Goal: Task Accomplishment & Management: Manage account settings

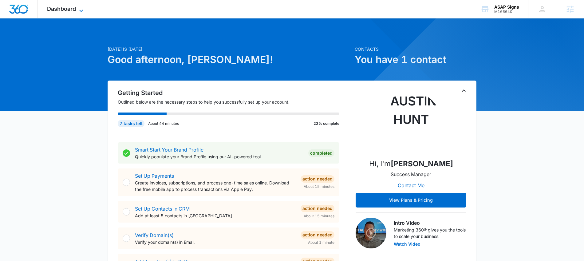
click at [66, 6] on span "Dashboard" at bounding box center [61, 9] width 29 height 6
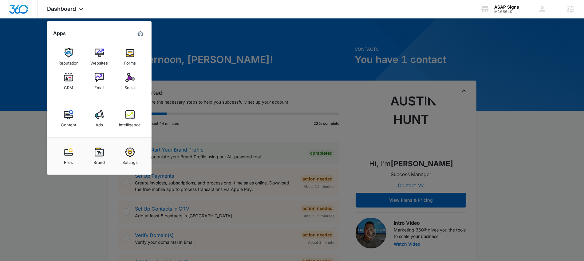
click at [132, 53] on img at bounding box center [129, 52] width 9 height 9
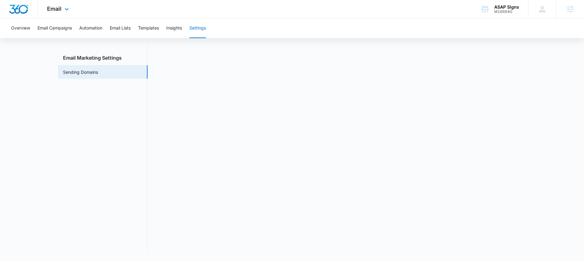
drag, startPoint x: 64, startPoint y: 14, endPoint x: 75, endPoint y: 16, distance: 11.9
click at [63, 14] on div "Email Apps Reputation Websites Forms CRM Email Social Content Ads Intelligence …" at bounding box center [59, 9] width 42 height 18
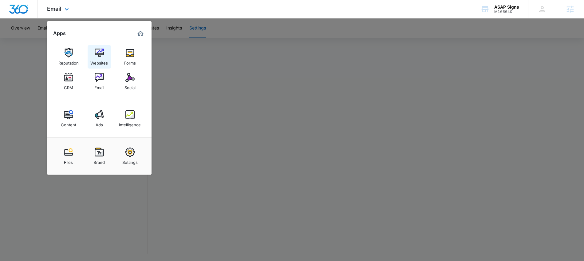
click at [93, 57] on div "Websites" at bounding box center [99, 61] width 18 height 8
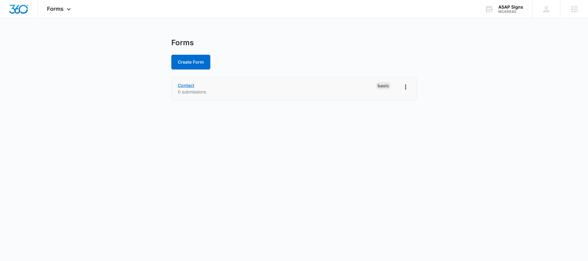
click at [184, 85] on link "Contact" at bounding box center [186, 85] width 17 height 5
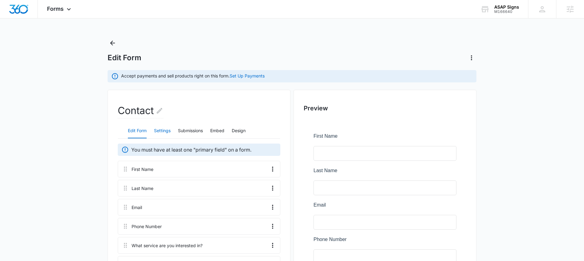
click at [157, 133] on button "Settings" at bounding box center [162, 131] width 17 height 15
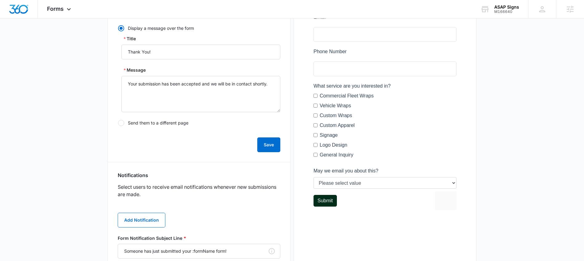
scroll to position [219, 0]
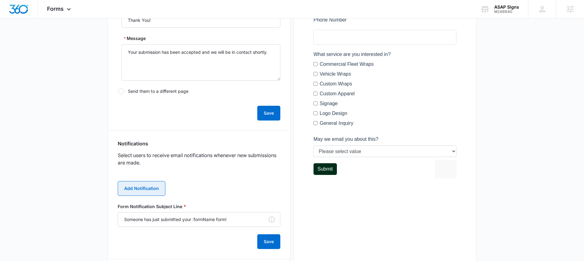
click at [148, 184] on button "Add Notification" at bounding box center [142, 188] width 48 height 15
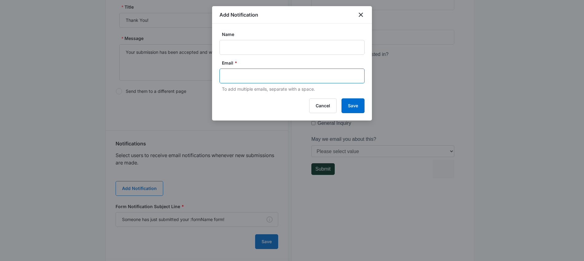
click at [238, 78] on input "text" at bounding box center [292, 75] width 133 height 9
paste input "M360 Primary Contact Email Joe@provehiclewraps.com M360 Primary Contact Phone (…"
type input "M360 Primary Contact Email Joe@provehiclewraps.com M360 Primary Contact Phone (…"
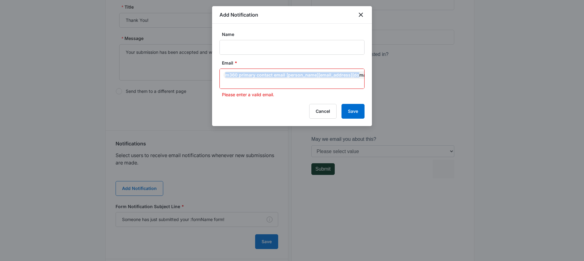
scroll to position [0, 0]
drag, startPoint x: 361, startPoint y: 76, endPoint x: 263, endPoint y: 72, distance: 98.1
click at [263, 72] on div "M360 Primary Contact Email Joe@provehiclewraps.com M360 Primary Contact Phone (…" at bounding box center [291, 79] width 145 height 20
click at [277, 75] on div "M360 Primary Contact Email Joe@provehiclewraps.com M360 Primary Contact Phone (…" at bounding box center [359, 74] width 269 height 7
drag, startPoint x: 287, startPoint y: 75, endPoint x: 225, endPoint y: 74, distance: 61.4
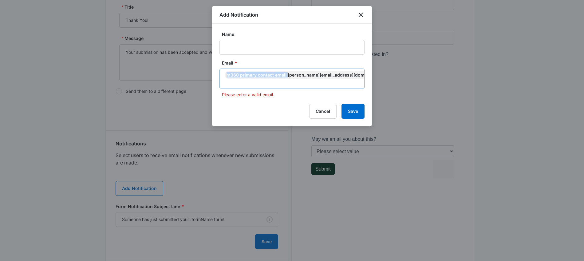
click at [225, 74] on div "M360 Primary Contact Email Joe@provehiclewraps.com M360 Primary Contact Phone (…" at bounding box center [359, 74] width 269 height 7
click at [251, 76] on div "M360 Primary Contact Email Joe@provehiclewraps.com M360 Primary Contact Phone (…" at bounding box center [359, 74] width 269 height 7
drag, startPoint x: 253, startPoint y: 72, endPoint x: 262, endPoint y: 71, distance: 8.7
click at [256, 72] on div "M360 Primary Contact Email Joe@provehiclewraps.com M360 Primary Contact Phone (…" at bounding box center [359, 74] width 269 height 7
drag, startPoint x: 263, startPoint y: 71, endPoint x: 259, endPoint y: 75, distance: 5.9
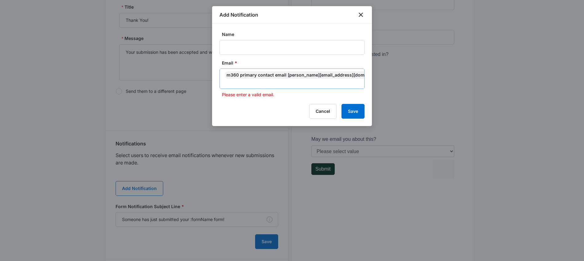
click at [263, 71] on div "M360 Primary Contact Email Joe@provehiclewraps.com M360 Primary Contact Phone (…" at bounding box center [359, 74] width 269 height 7
drag, startPoint x: 268, startPoint y: 74, endPoint x: 278, endPoint y: 73, distance: 10.8
click at [270, 74] on div "M360 Primary Contact Email Joe@provehiclewraps.com M360 Primary Contact Phone (…" at bounding box center [359, 74] width 269 height 7
click at [358, 84] on input "text" at bounding box center [292, 82] width 133 height 7
click at [341, 73] on div "M360 Primary Contact Email Joe@provehiclewraps.com M360 Primary Contact Phone (…" at bounding box center [359, 74] width 269 height 7
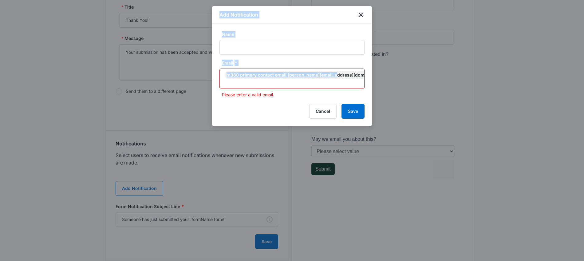
scroll to position [0, 83]
drag, startPoint x: 335, startPoint y: 75, endPoint x: 420, endPoint y: 78, distance: 84.5
click at [420, 78] on body "Forms Apps Reputation Websites Forms CRM Email Social Content Ads Intelligence …" at bounding box center [292, 64] width 584 height 566
click at [404, 76] on icon "Remove" at bounding box center [406, 75] width 5 height 5
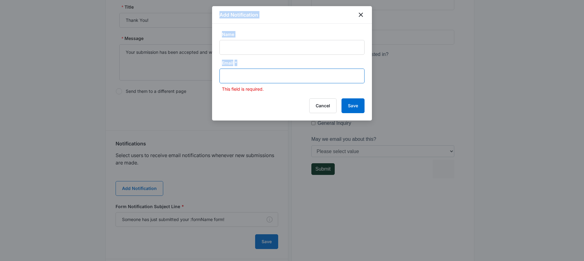
scroll to position [0, 0]
click at [278, 75] on input "text" at bounding box center [292, 75] width 133 height 9
paste input "Joe@provehiclewraps.com"
type input "Joe@provehiclewraps.com"
click at [257, 44] on input "Name" at bounding box center [291, 47] width 145 height 15
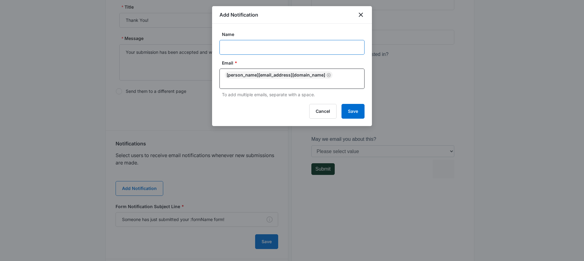
paste input "Joe Belsito"
type input "Joe Belsito"
click at [355, 104] on button "Save" at bounding box center [352, 111] width 23 height 15
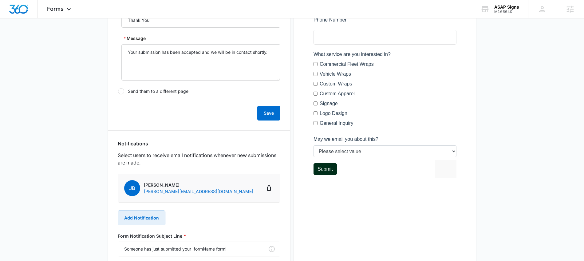
click at [145, 219] on button "Add Notification" at bounding box center [142, 217] width 48 height 15
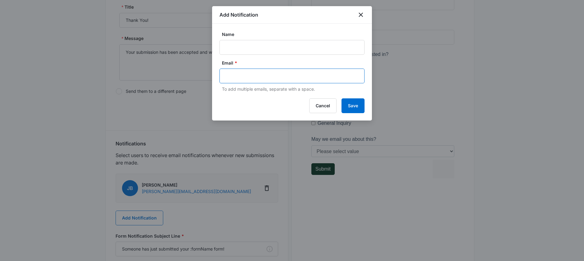
click at [256, 76] on input "text" at bounding box center [292, 75] width 133 height 9
paste input "darlene@provehiclewraps.com"
type input "darlene@provehiclewraps.com"
click at [252, 44] on input "Name" at bounding box center [291, 47] width 145 height 15
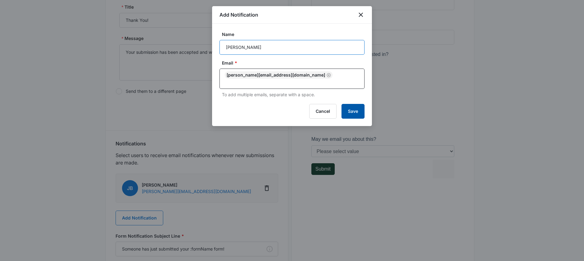
type input "Darlene"
click at [346, 105] on button "Save" at bounding box center [352, 111] width 23 height 15
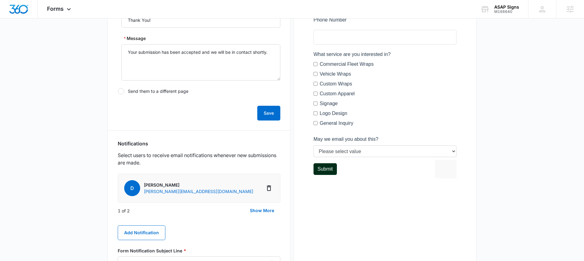
click at [142, 221] on div "D Darlene darlene@provehiclewraps.com JB Joe Belsito Joe@provehiclewraps.com 1 …" at bounding box center [199, 234] width 163 height 120
click at [144, 229] on button "Add Notification" at bounding box center [142, 232] width 48 height 15
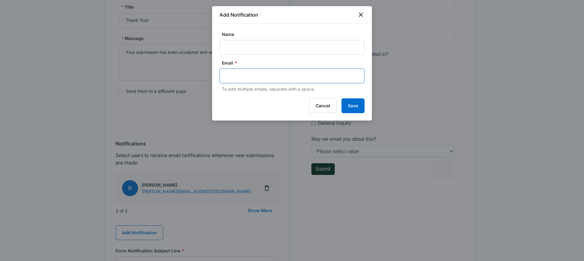
click at [274, 80] on input "text" at bounding box center [292, 75] width 133 height 9
paste input "austin.hunt@madwire.com"
type input "austin.hunt@madwire.com"
click at [257, 44] on input "Name" at bounding box center [291, 47] width 145 height 15
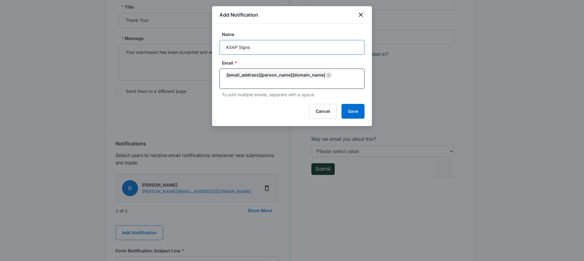
paste input "M166640"
drag, startPoint x: 275, startPoint y: 47, endPoint x: 251, endPoint y: 47, distance: 24.3
click at [251, 47] on input "ASAP Signs M166640" at bounding box center [291, 47] width 145 height 15
click at [223, 48] on input "ASAP Signs M166640" at bounding box center [291, 47] width 145 height 15
paste input "M166640"
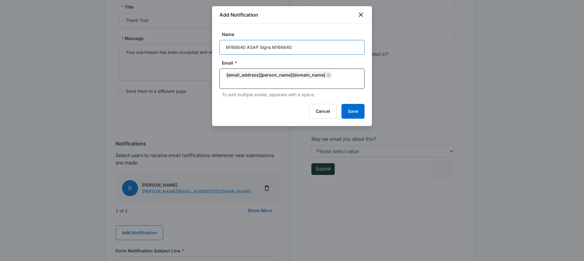
drag, startPoint x: 293, startPoint y: 47, endPoint x: 273, endPoint y: 49, distance: 20.4
click at [273, 49] on input "M166640 ASAP Signs M166640" at bounding box center [291, 47] width 145 height 15
type input "M166640 ASAP Signs"
click at [351, 108] on button "Save" at bounding box center [352, 111] width 23 height 15
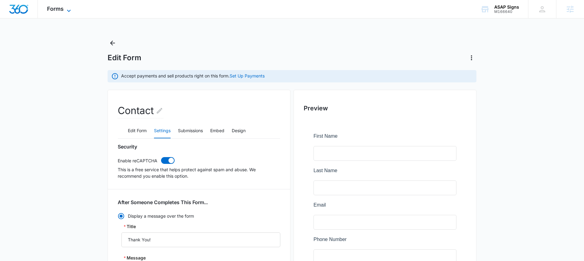
click at [57, 10] on span "Forms" at bounding box center [55, 9] width 17 height 6
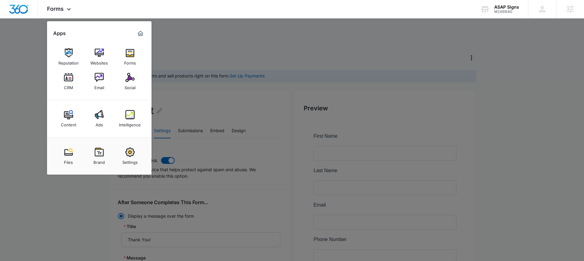
drag, startPoint x: 72, startPoint y: 80, endPoint x: 80, endPoint y: 78, distance: 9.1
click at [72, 80] on img at bounding box center [68, 77] width 9 height 9
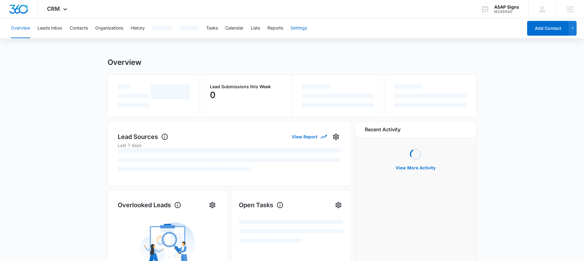
click at [300, 31] on button "Settings" at bounding box center [298, 28] width 17 height 20
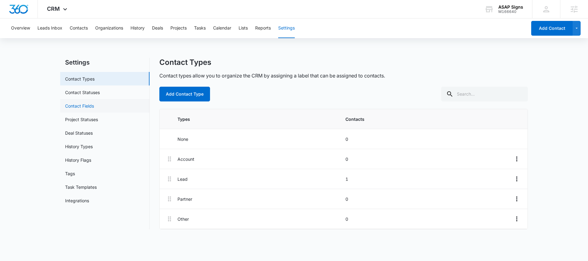
click at [94, 108] on link "Contact Fields" at bounding box center [79, 106] width 29 height 6
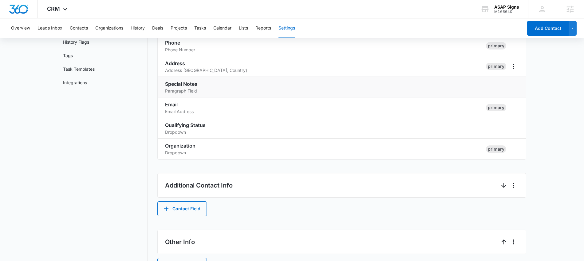
scroll to position [137, 0]
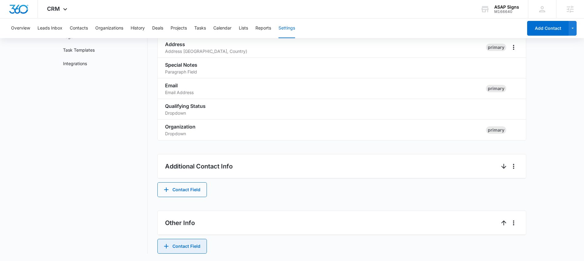
click at [197, 245] on button "Contact Field" at bounding box center [181, 246] width 49 height 15
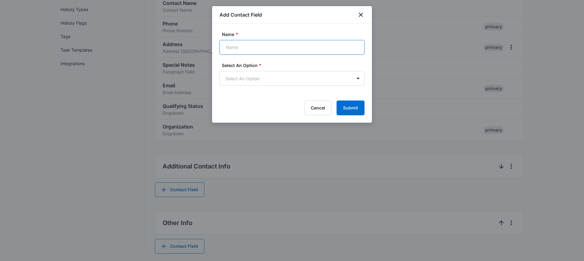
click at [282, 54] on input "Name *" at bounding box center [291, 47] width 145 height 15
type input "Which service are you interested in?"
click at [280, 76] on body "CRM Apps Reputation Websites Forms CRM Email Social Content Ads Intelligence Fi…" at bounding box center [292, 62] width 584 height 398
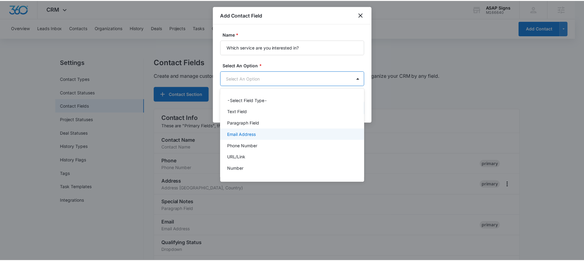
scroll to position [77, 0]
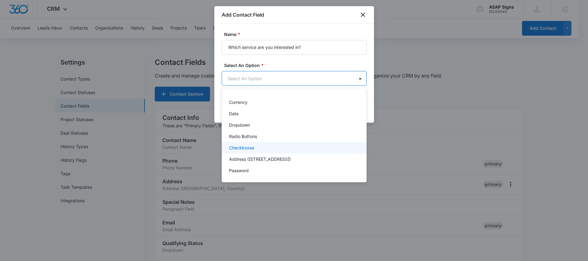
click at [253, 149] on p "Checkboxes" at bounding box center [241, 147] width 25 height 6
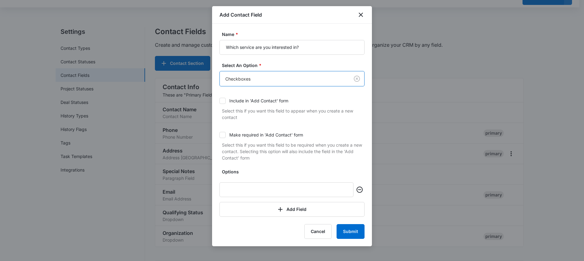
scroll to position [0, 0]
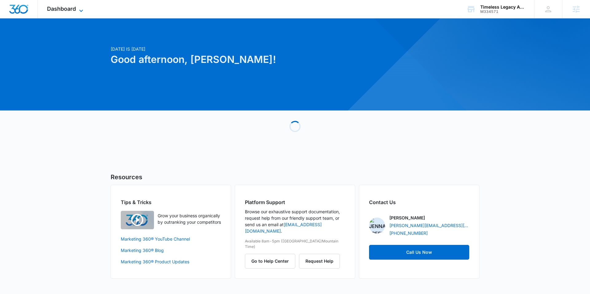
click at [64, 7] on span "Dashboard" at bounding box center [61, 9] width 29 height 6
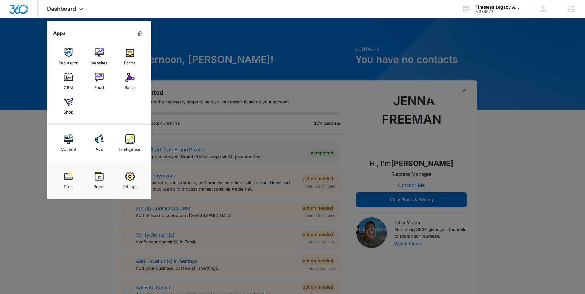
click at [249, 83] on div at bounding box center [292, 147] width 585 height 294
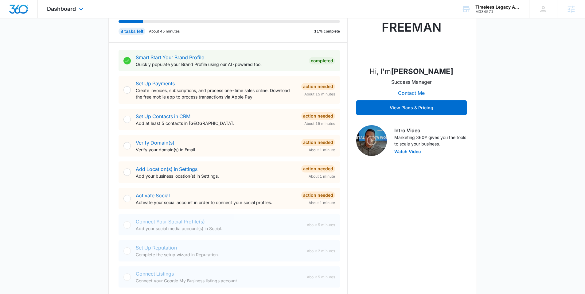
scroll to position [69, 0]
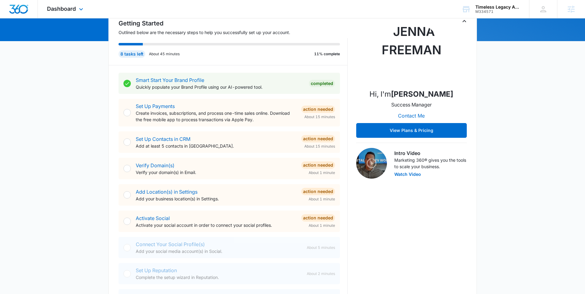
click at [73, 12] on div "Dashboard Apps Reputation Websites Forms CRM Email Social Shop Content Ads Inte…" at bounding box center [66, 9] width 56 height 18
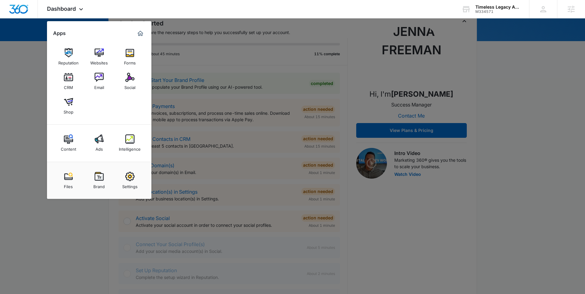
click at [131, 180] on img at bounding box center [129, 176] width 9 height 9
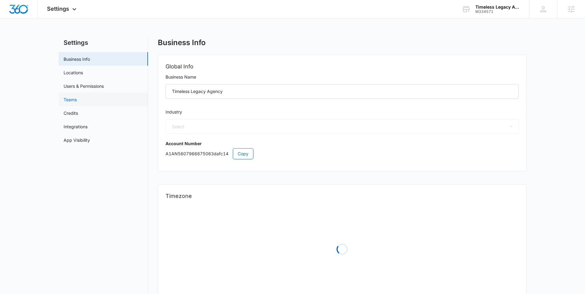
select select "52"
select select "US"
select select "America/New_York"
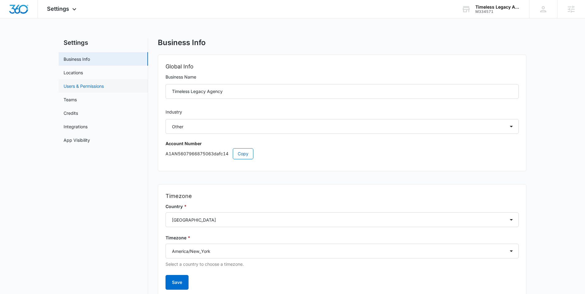
click at [94, 86] on link "Users & Permissions" at bounding box center [84, 86] width 40 height 6
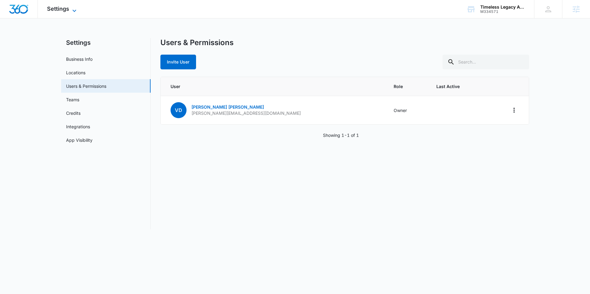
click at [67, 12] on span "Settings" at bounding box center [58, 9] width 22 height 6
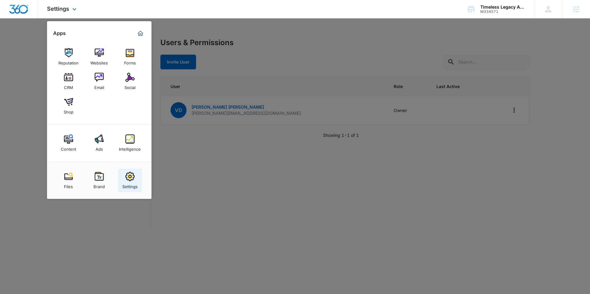
click at [133, 182] on div "Settings" at bounding box center [129, 185] width 15 height 8
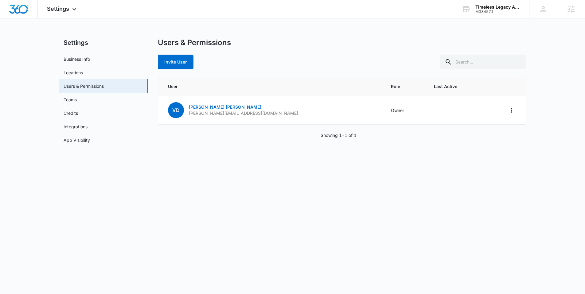
select select "52"
select select "US"
select select "America/New_York"
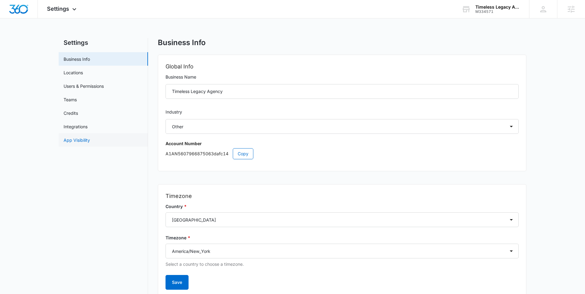
click at [85, 142] on link "App Visibility" at bounding box center [77, 140] width 26 height 6
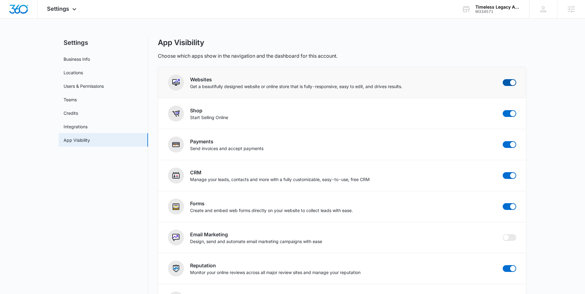
click at [511, 83] on span at bounding box center [513, 83] width 6 height 6
click at [503, 79] on input "checkbox" at bounding box center [503, 79] width 0 height 0
checkbox input "false"
click at [511, 115] on span at bounding box center [513, 114] width 6 height 6
click at [503, 110] on input "checkbox" at bounding box center [503, 110] width 0 height 0
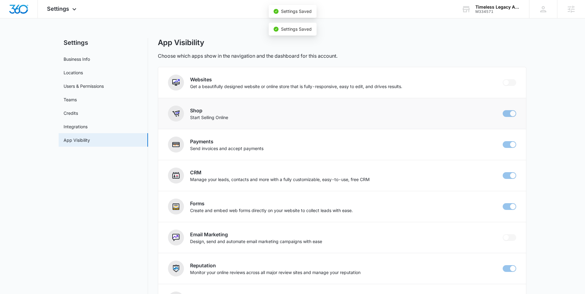
checkbox input "false"
click at [512, 147] on span at bounding box center [513, 145] width 6 height 6
click at [503, 141] on input "checkbox" at bounding box center [503, 141] width 0 height 0
checkbox input "false"
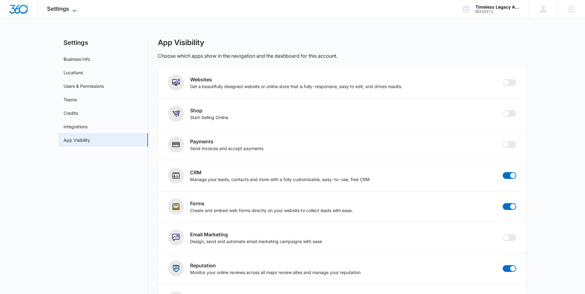
click at [72, 8] on icon at bounding box center [74, 10] width 7 height 7
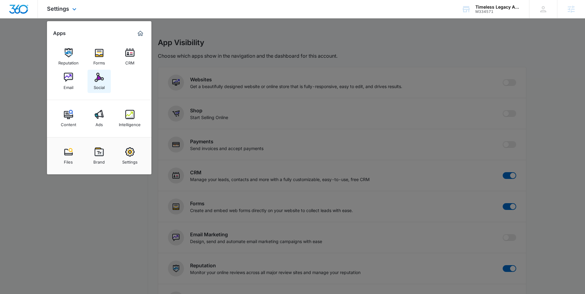
click at [101, 79] on img at bounding box center [99, 77] width 9 height 9
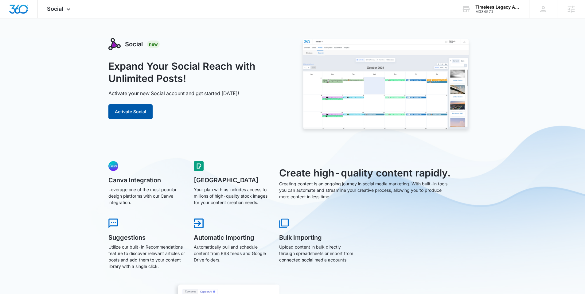
click at [123, 112] on button "Activate Social" at bounding box center [130, 111] width 44 height 15
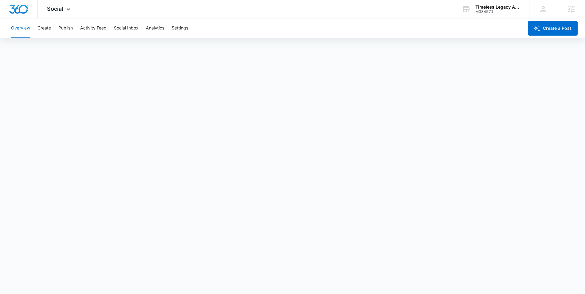
click at [23, 29] on button "Overview" at bounding box center [20, 28] width 19 height 20
click at [19, 33] on button "Overview" at bounding box center [20, 28] width 19 height 20
click at [43, 27] on button "Create" at bounding box center [44, 28] width 14 height 20
click at [64, 10] on div "Social Apps Reputation Forms CRM Email Social Content Ads Intelligence Files Br…" at bounding box center [60, 9] width 44 height 18
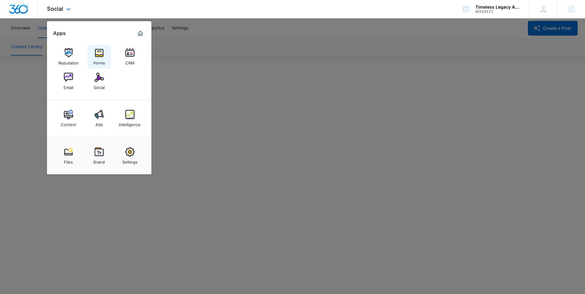
click at [93, 58] on div "Forms" at bounding box center [99, 61] width 12 height 8
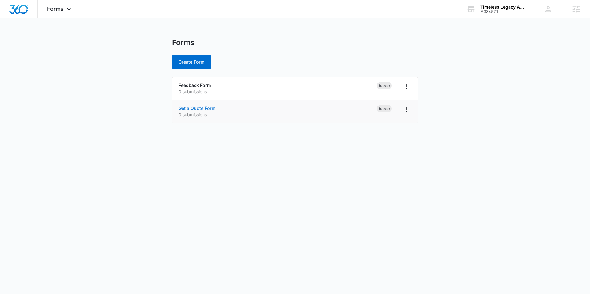
click at [202, 106] on link "Get a Quote Form" at bounding box center [196, 108] width 37 height 5
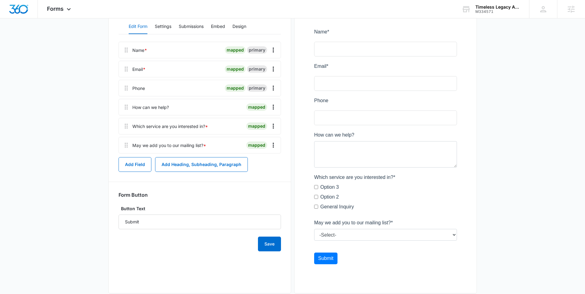
scroll to position [100, 0]
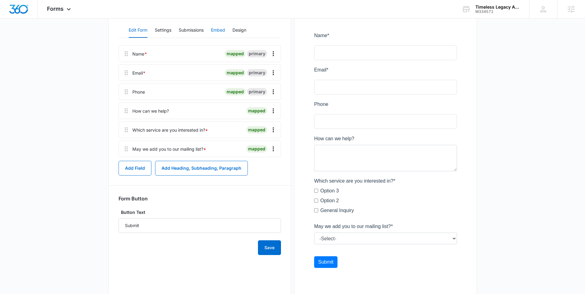
click at [219, 32] on button "Embed" at bounding box center [218, 30] width 14 height 15
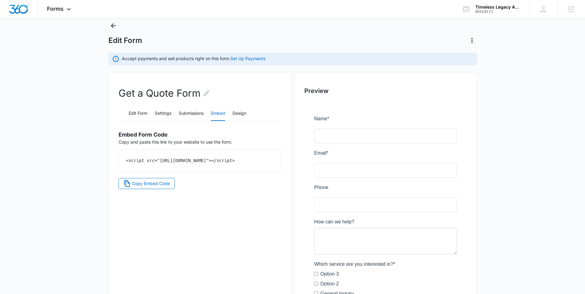
scroll to position [0, 0]
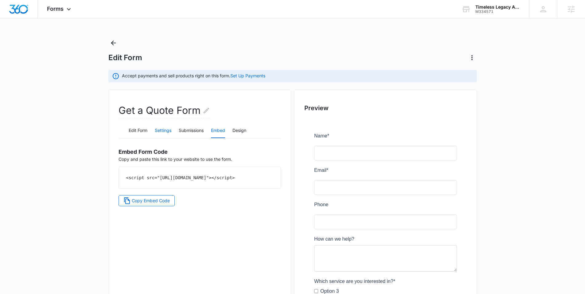
click at [165, 131] on button "Settings" at bounding box center [163, 131] width 17 height 15
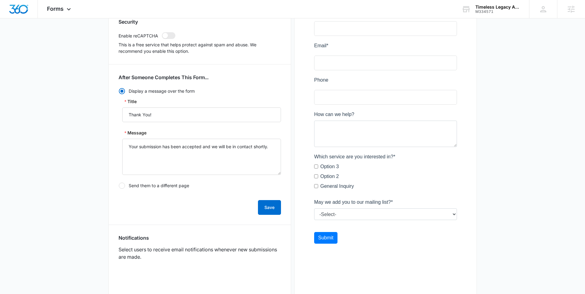
scroll to position [168, 0]
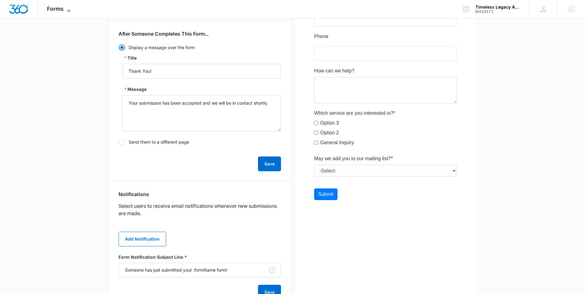
click at [56, 12] on span "Forms" at bounding box center [55, 9] width 17 height 6
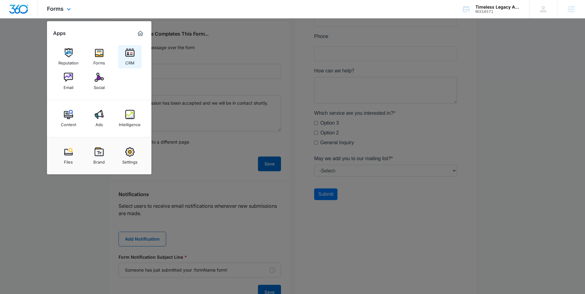
click at [131, 57] on div "CRM" at bounding box center [129, 61] width 9 height 8
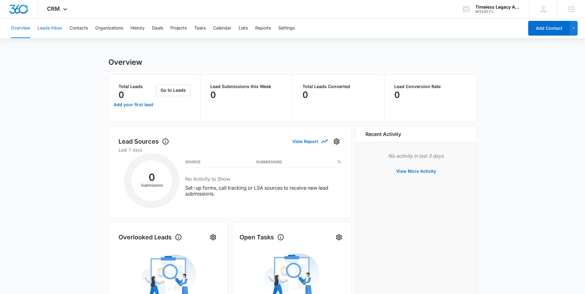
click at [50, 26] on button "Leads Inbox" at bounding box center [49, 28] width 25 height 20
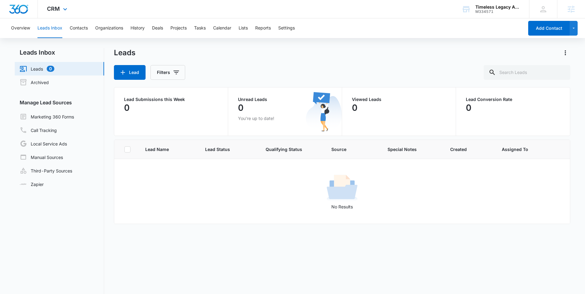
scroll to position [1, 0]
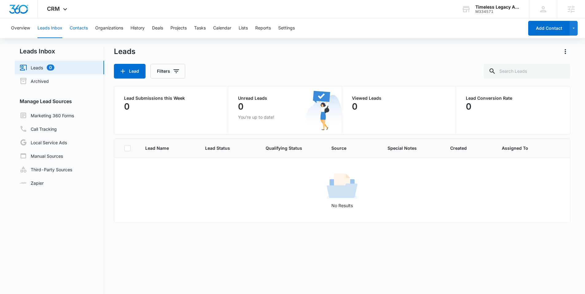
click at [86, 24] on button "Contacts" at bounding box center [79, 28] width 18 height 20
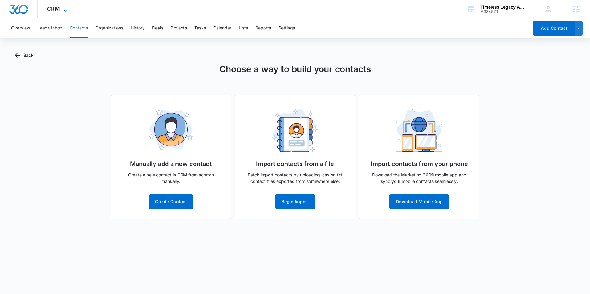
click at [59, 11] on span "CRM" at bounding box center [53, 9] width 13 height 6
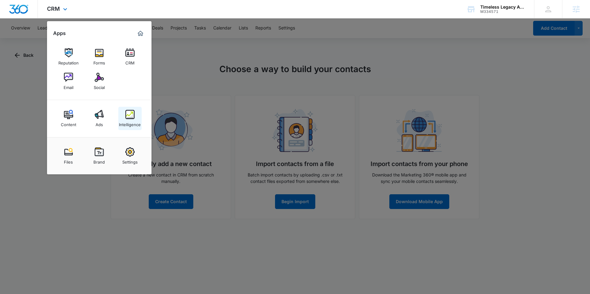
click at [135, 116] on link "Intelligence" at bounding box center [129, 118] width 23 height 23
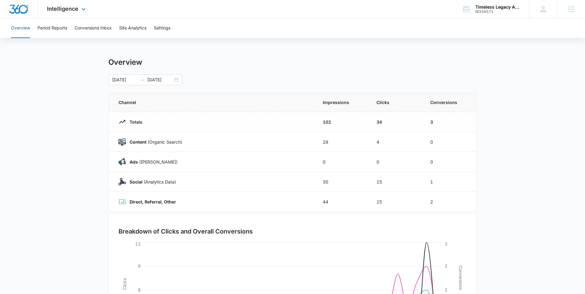
click at [60, 16] on div "Intelligence Apps Reputation Forms CRM Email Social Content Ads Intelligence Fi…" at bounding box center [67, 9] width 59 height 18
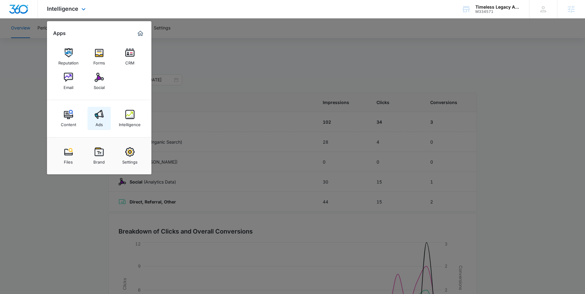
click at [100, 120] on div "Ads" at bounding box center [99, 123] width 7 height 8
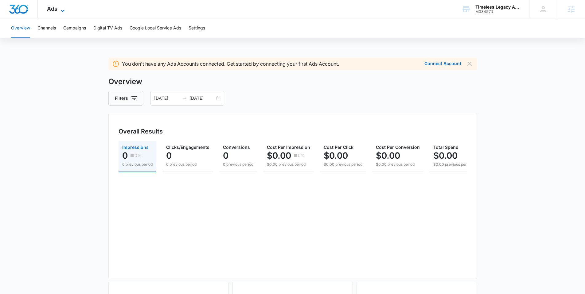
click at [59, 9] on icon at bounding box center [62, 10] width 7 height 7
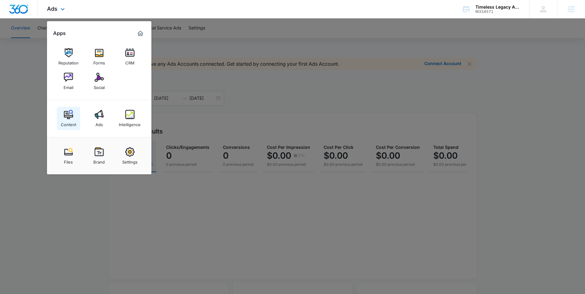
click at [68, 121] on div "Content" at bounding box center [68, 123] width 15 height 8
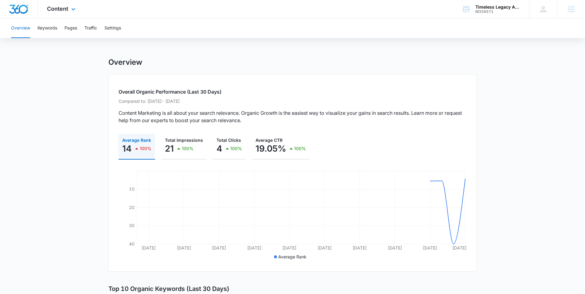
click at [61, 2] on div "Content Apps Reputation Forms CRM Email Social Content Ads Intelligence Files B…" at bounding box center [62, 9] width 49 height 18
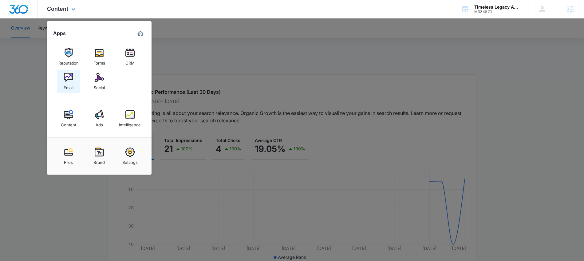
click at [69, 80] on img at bounding box center [68, 77] width 9 height 9
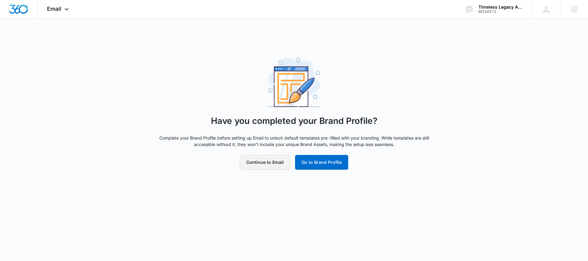
click at [273, 165] on button "Continue to Email" at bounding box center [265, 162] width 50 height 15
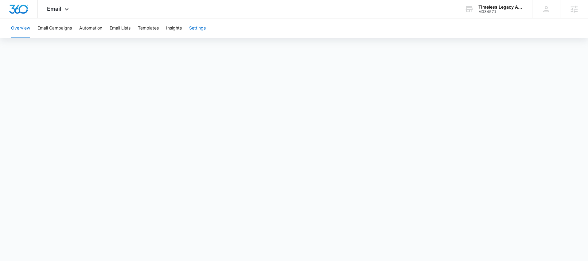
click at [197, 26] on button "Settings" at bounding box center [197, 28] width 17 height 20
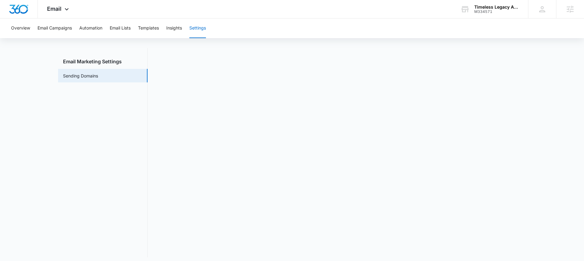
scroll to position [14, 0]
